Goal: Transaction & Acquisition: Purchase product/service

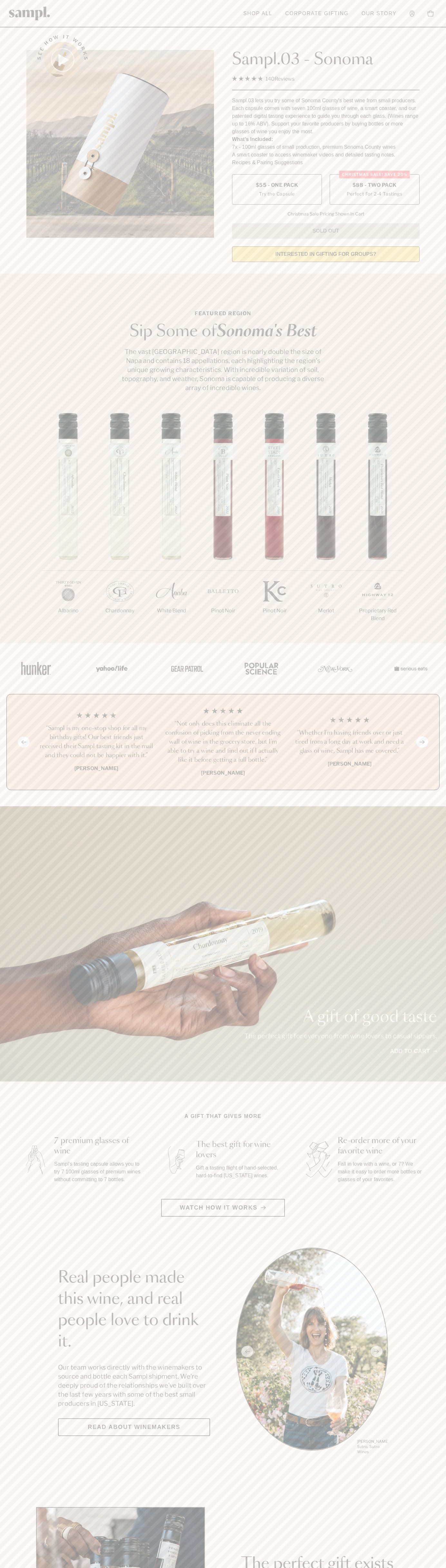
click at [375, 185] on span "$88 - Two Pack" at bounding box center [375, 185] width 45 height 7
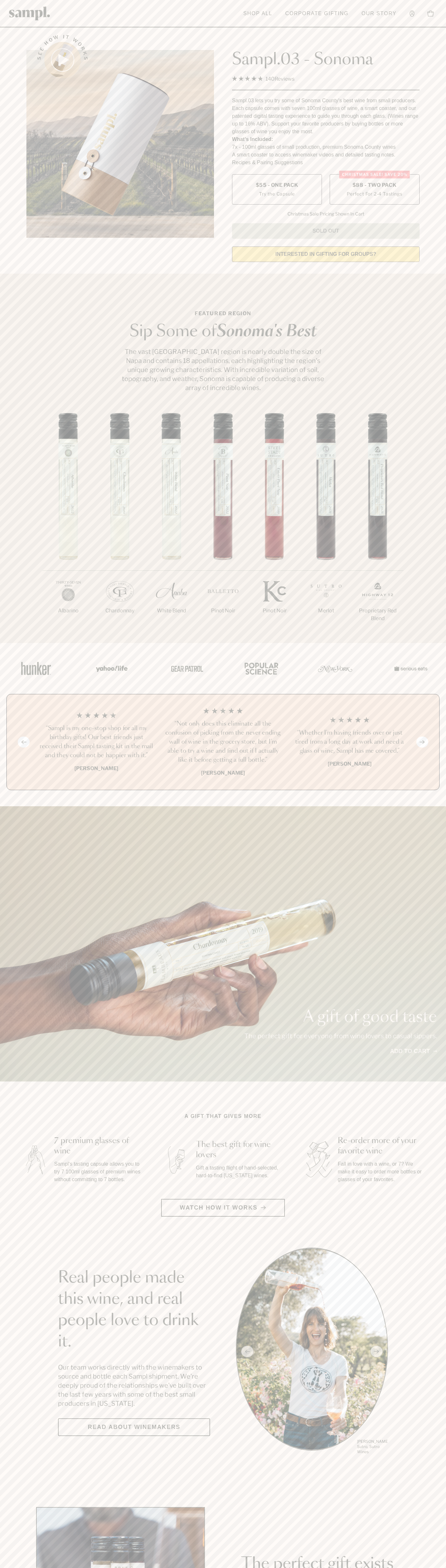
click at [96, 742] on h3 "“Sampl is my one-stop shop for all my birthday gifts! Our best friends just rec…" at bounding box center [96, 741] width 117 height 37
click at [435, 22] on header "Toggle navigation menu Shop All Corporate Gifting Our Story Account Story Shop …" at bounding box center [223, 13] width 446 height 28
click at [420, 633] on div "1/7 Albarino 2/7 Chardonnay 3/7" at bounding box center [223, 527] width 446 height 230
click at [330, 1567] on html "Skip to main content Toggle navigation menu Shop All Corporate Gifting Our Stor…" at bounding box center [223, 1513] width 446 height 3026
click at [28, 685] on div at bounding box center [223, 668] width 445 height 51
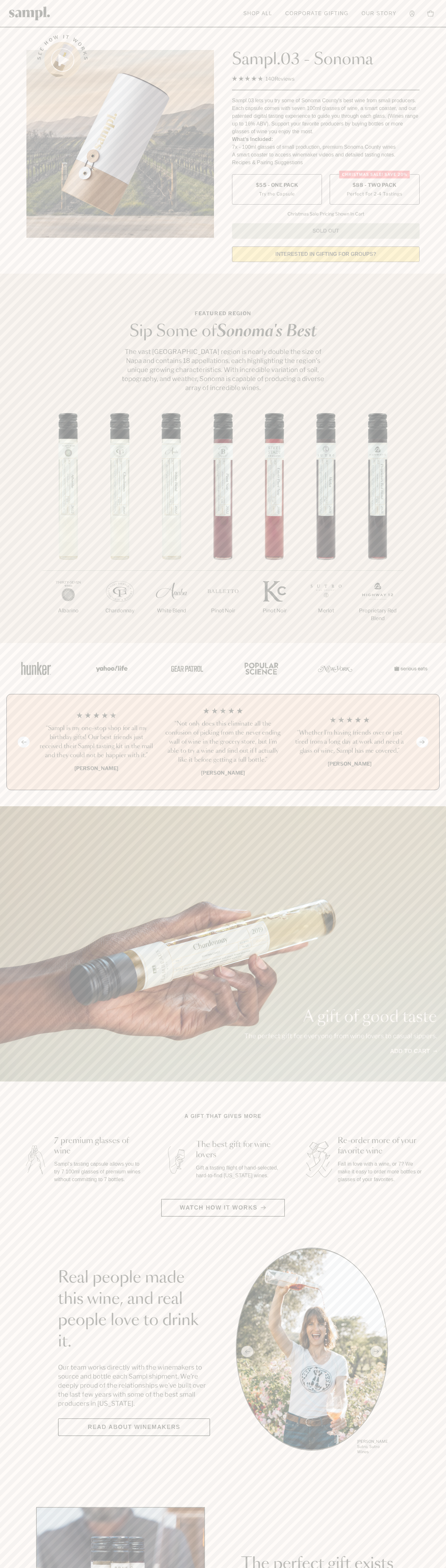
click at [375, 185] on span "$88 - Two Pack" at bounding box center [375, 185] width 45 height 7
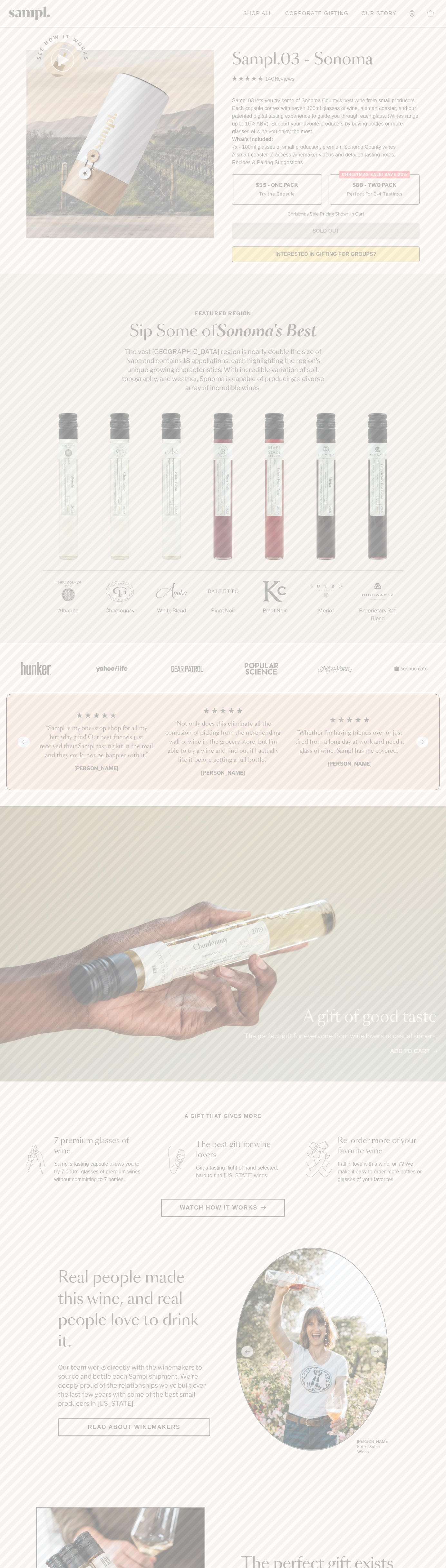
click at [96, 742] on h3 "“Sampl is my one-stop shop for all my birthday gifts! Our best friends just rec…" at bounding box center [96, 741] width 117 height 37
